Goal: Task Accomplishment & Management: Manage account settings

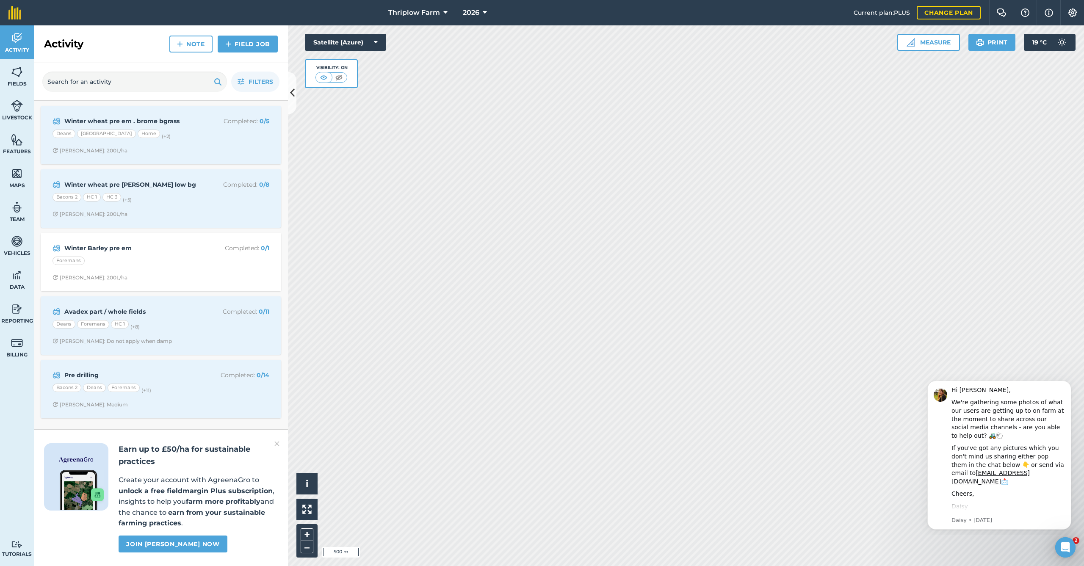
click at [1071, 11] on img at bounding box center [1072, 12] width 10 height 8
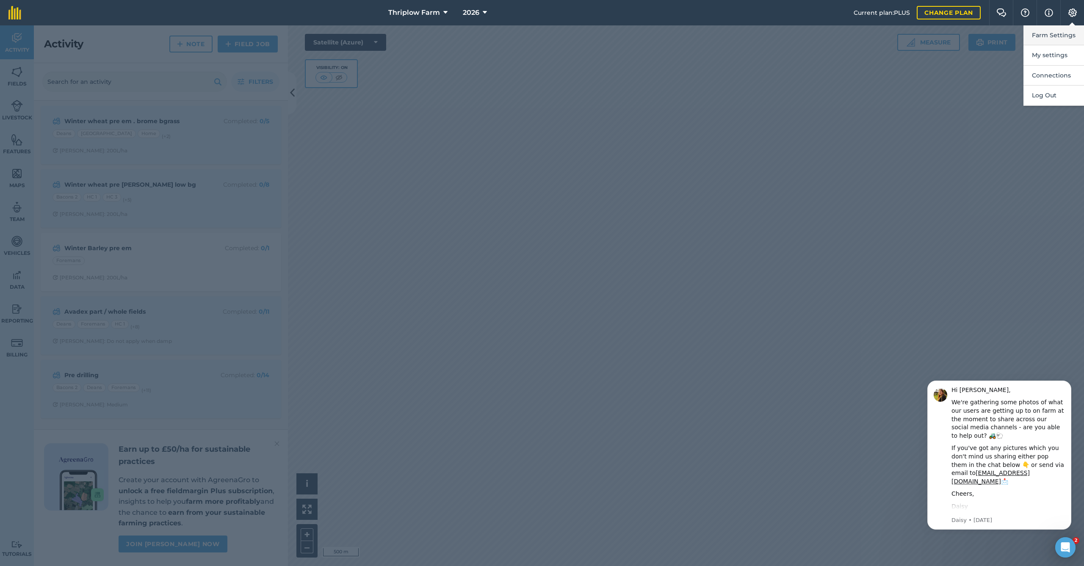
click at [1064, 31] on button "Farm Settings" at bounding box center [1053, 35] width 61 height 20
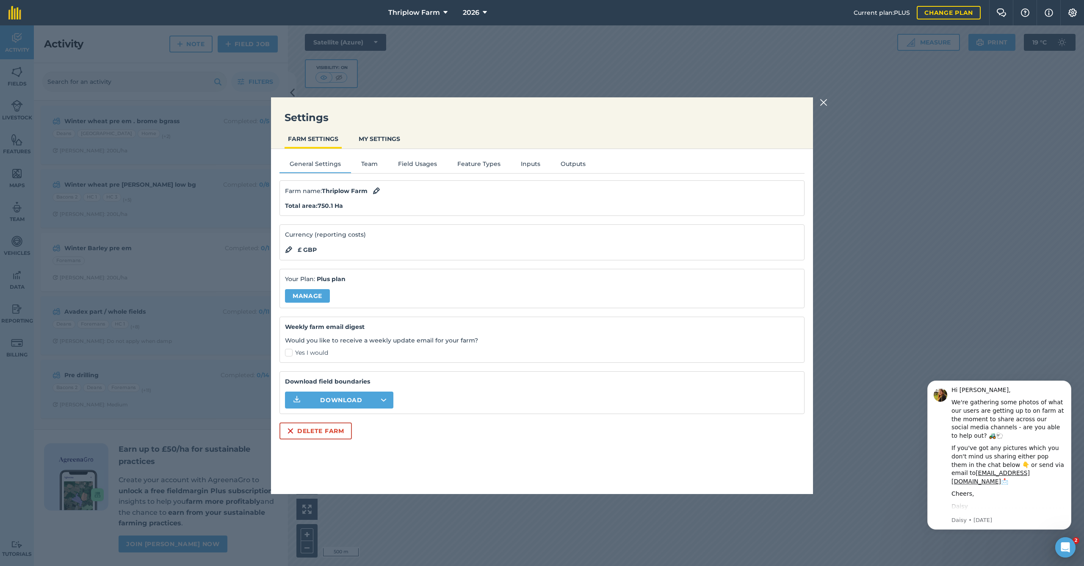
click at [421, 164] on button "Field Usages" at bounding box center [417, 165] width 59 height 13
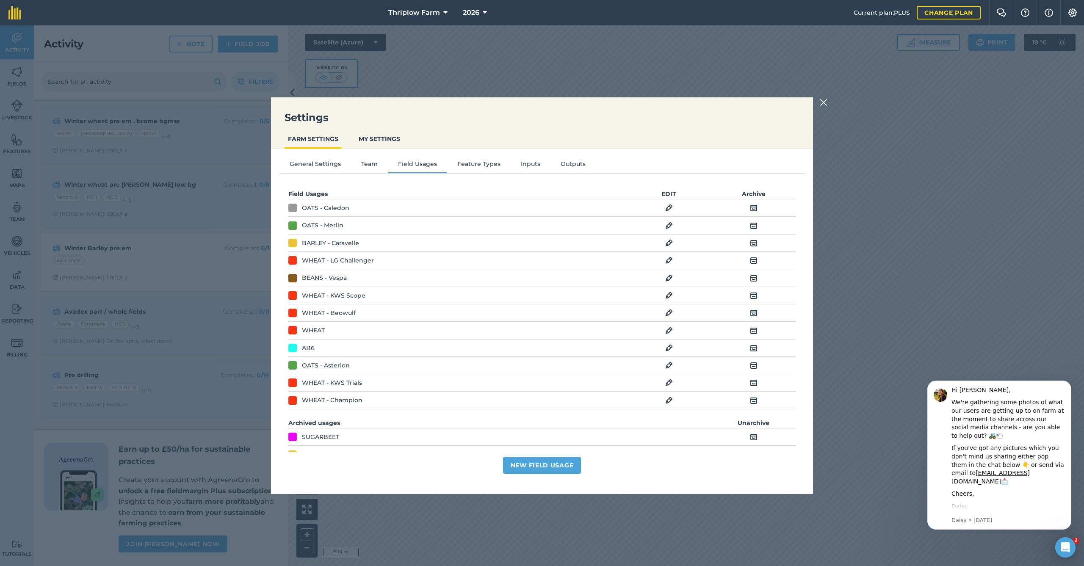
click at [673, 206] on td "EDIT" at bounding box center [669, 207] width 85 height 17
click at [669, 206] on img at bounding box center [669, 208] width 8 height 10
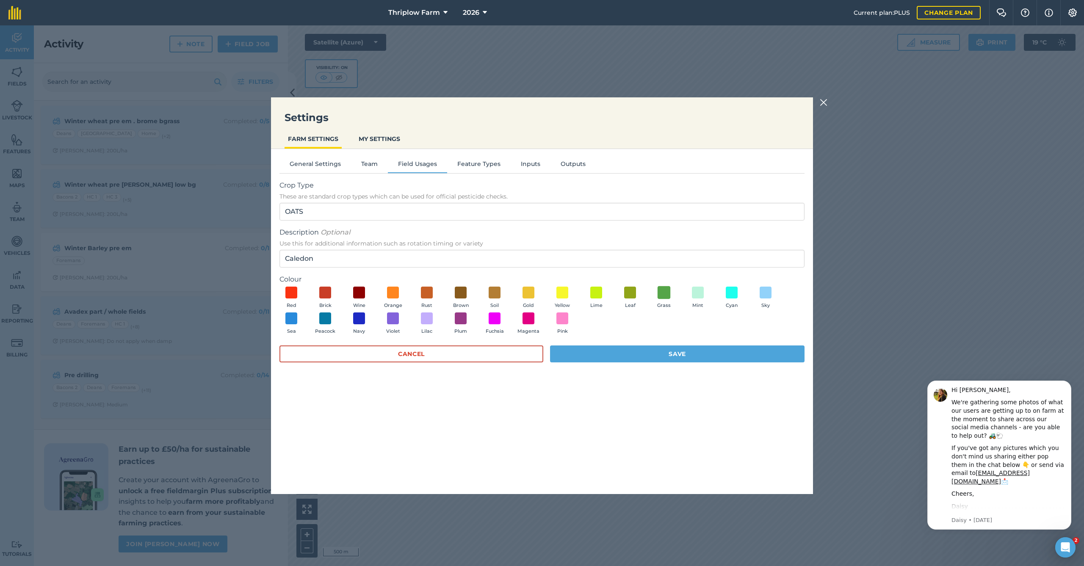
click at [663, 291] on span at bounding box center [663, 292] width 13 height 13
click at [665, 352] on button "Save" at bounding box center [677, 353] width 254 height 17
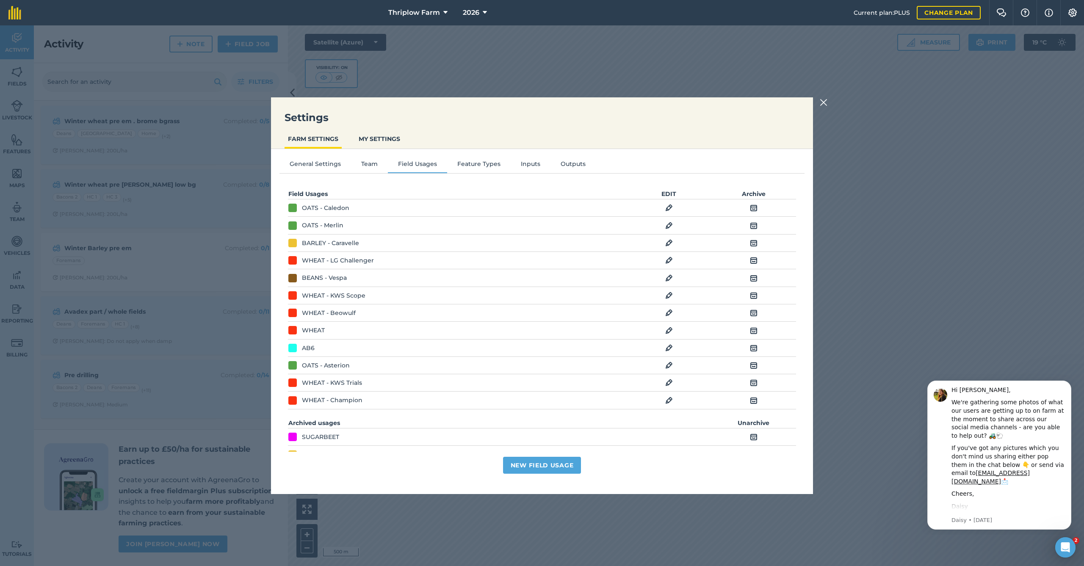
click at [827, 100] on div at bounding box center [825, 102] width 10 height 10
